Goal: Information Seeking & Learning: Learn about a topic

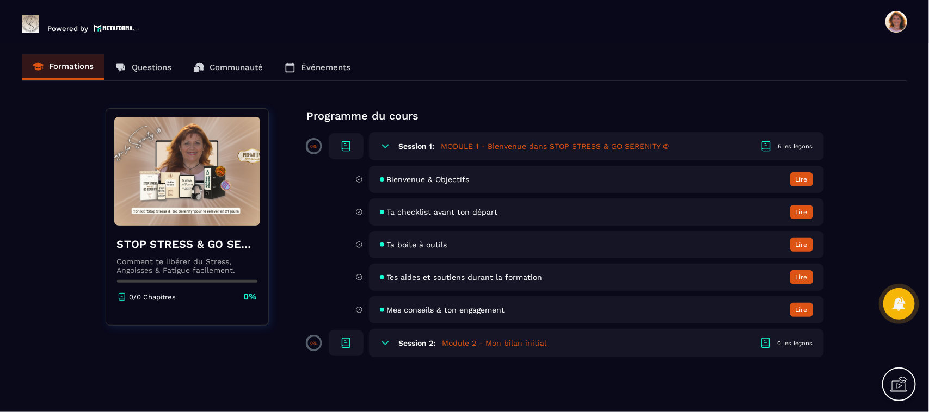
click at [800, 176] on button "Lire" at bounding box center [801, 179] width 23 height 14
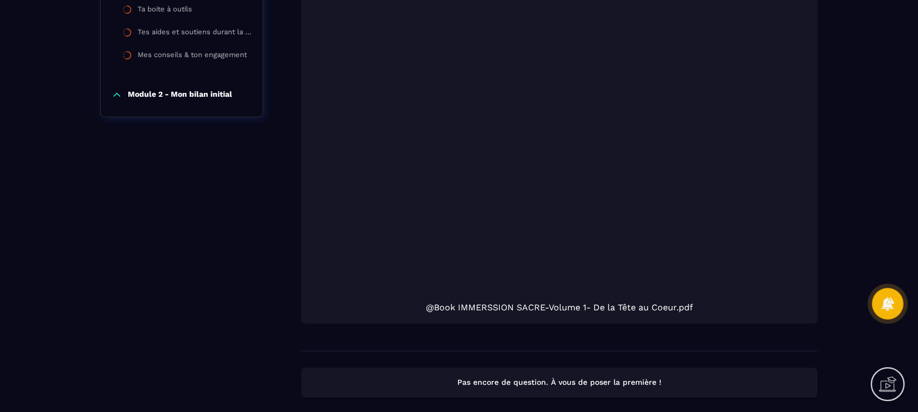
scroll to position [376, 0]
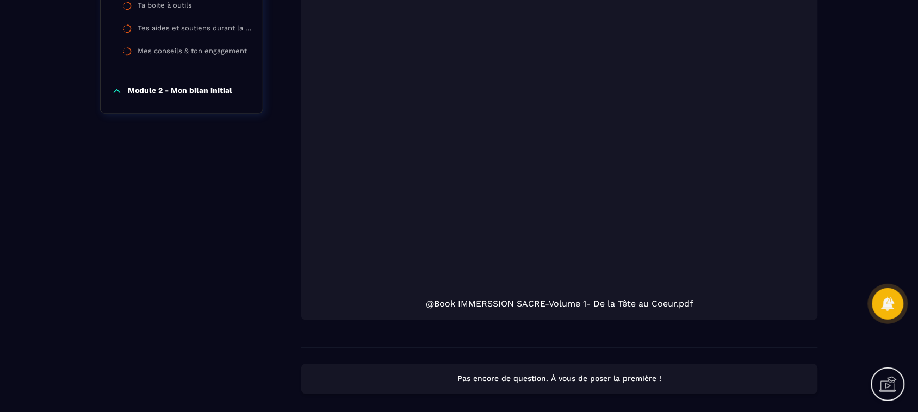
click at [678, 273] on div at bounding box center [559, 129] width 495 height 330
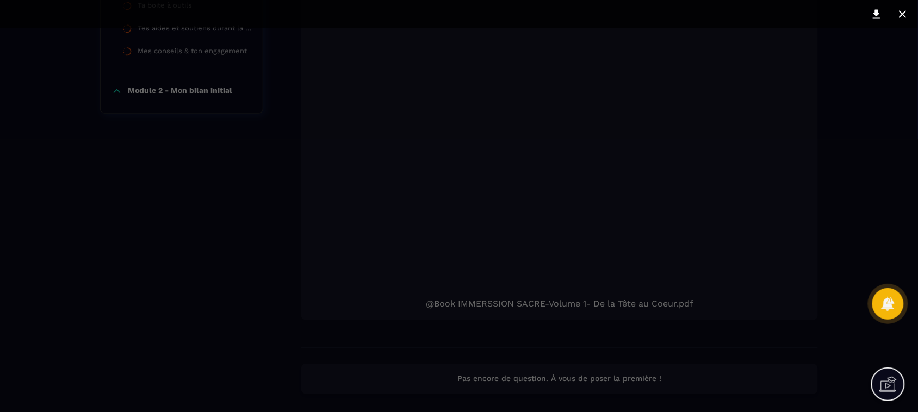
click at [642, 291] on div at bounding box center [459, 206] width 435 height 330
click at [875, 18] on icon at bounding box center [877, 14] width 8 height 9
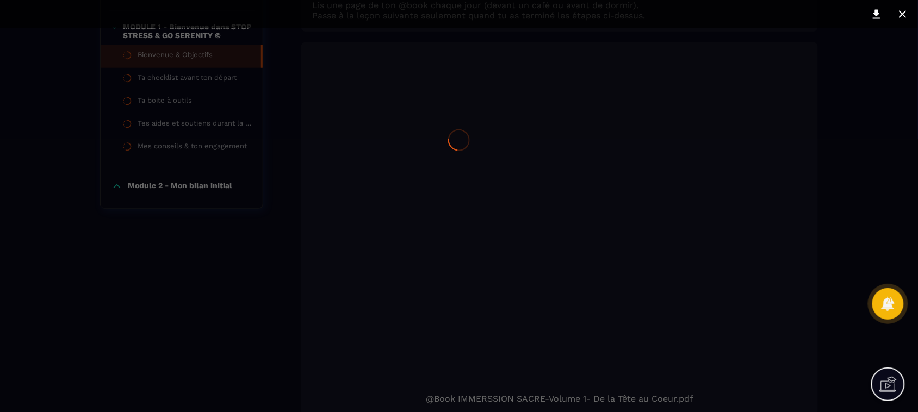
scroll to position [300, 0]
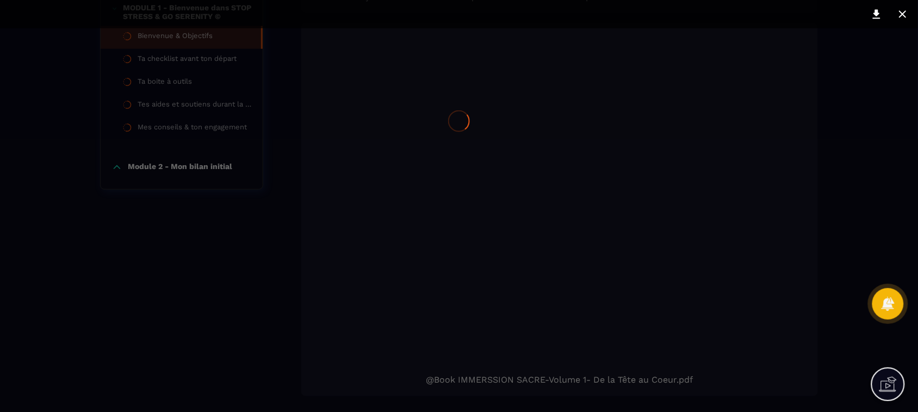
click at [903, 12] on div at bounding box center [459, 121] width 918 height 843
click at [902, 15] on div at bounding box center [459, 121] width 918 height 843
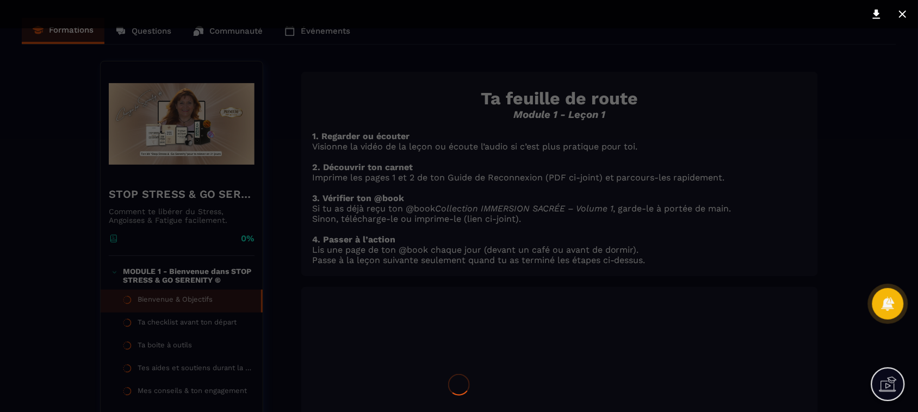
scroll to position [22, 0]
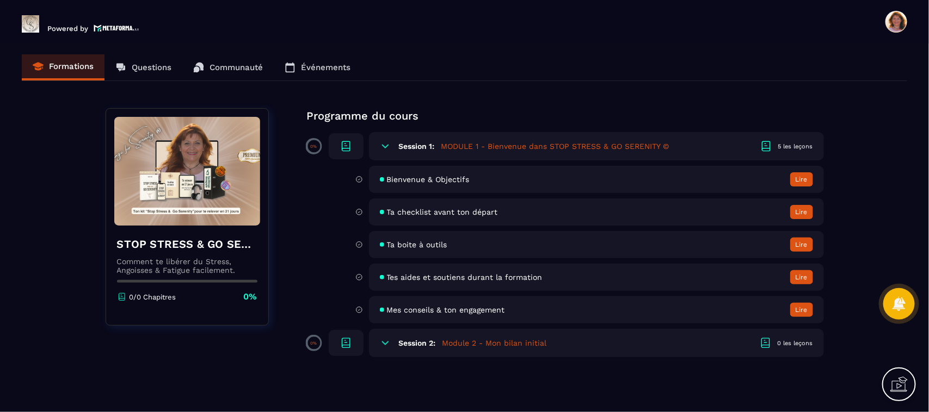
click at [801, 181] on button "Lire" at bounding box center [801, 179] width 23 height 14
